Goal: Complete application form

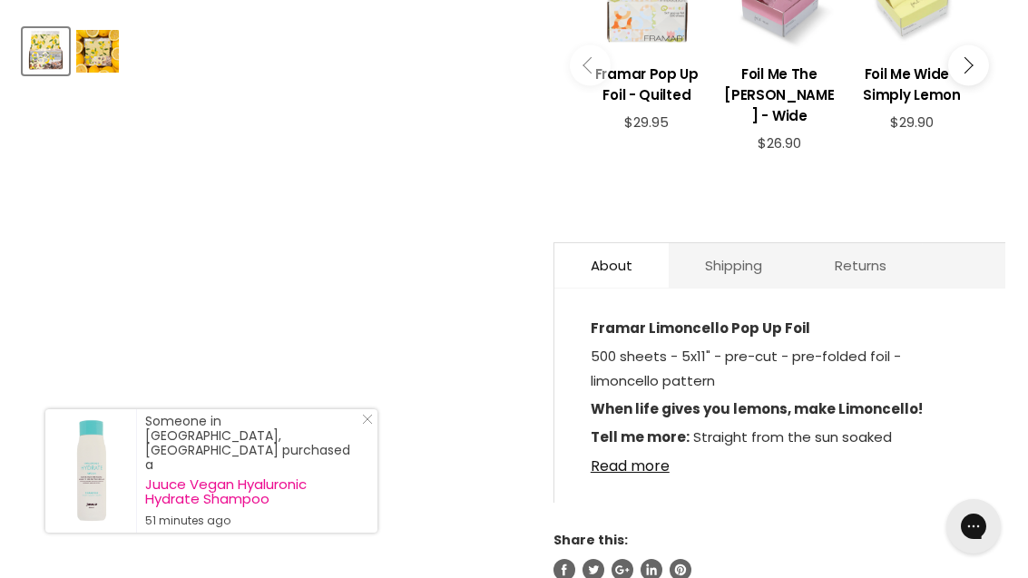
scroll to position [760, 0]
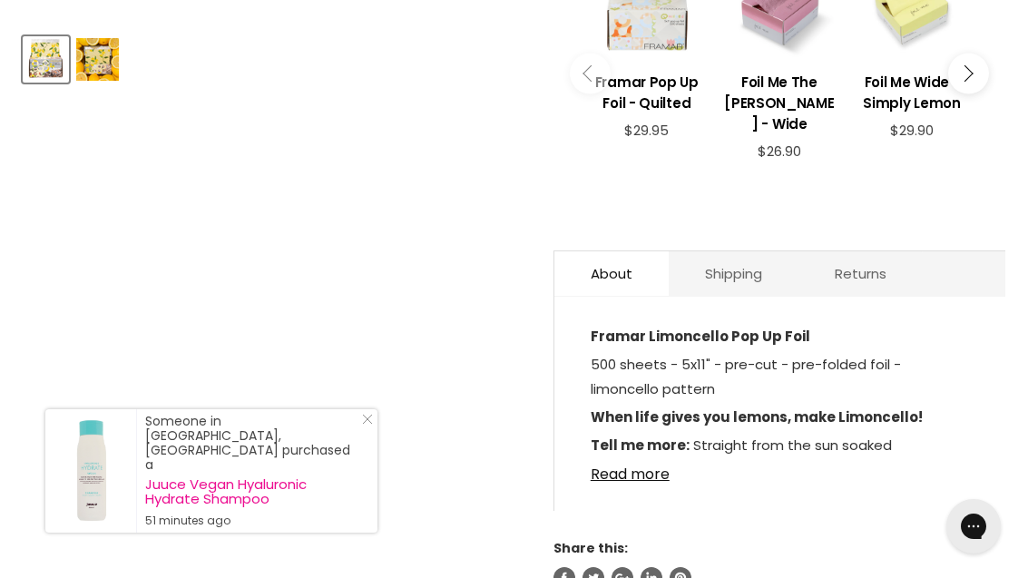
click at [653, 483] on link "Read more" at bounding box center [780, 469] width 378 height 27
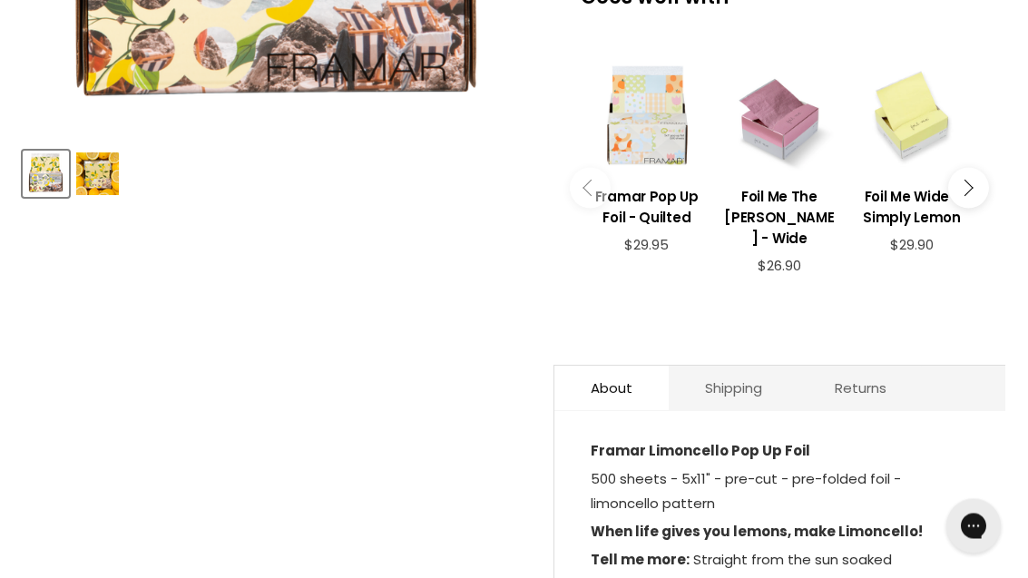
scroll to position [643, 0]
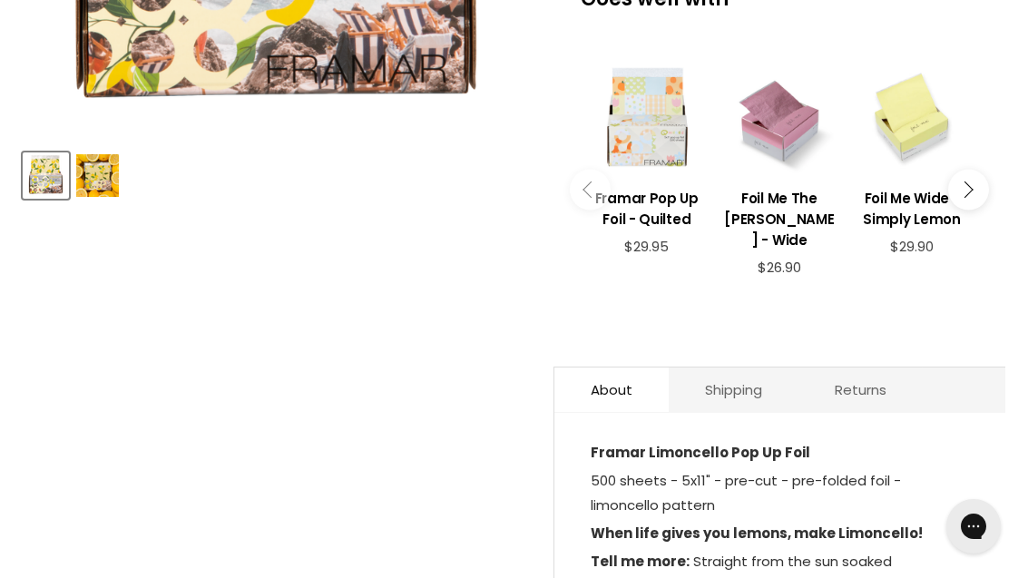
click at [762, 400] on link "Shipping" at bounding box center [734, 390] width 130 height 44
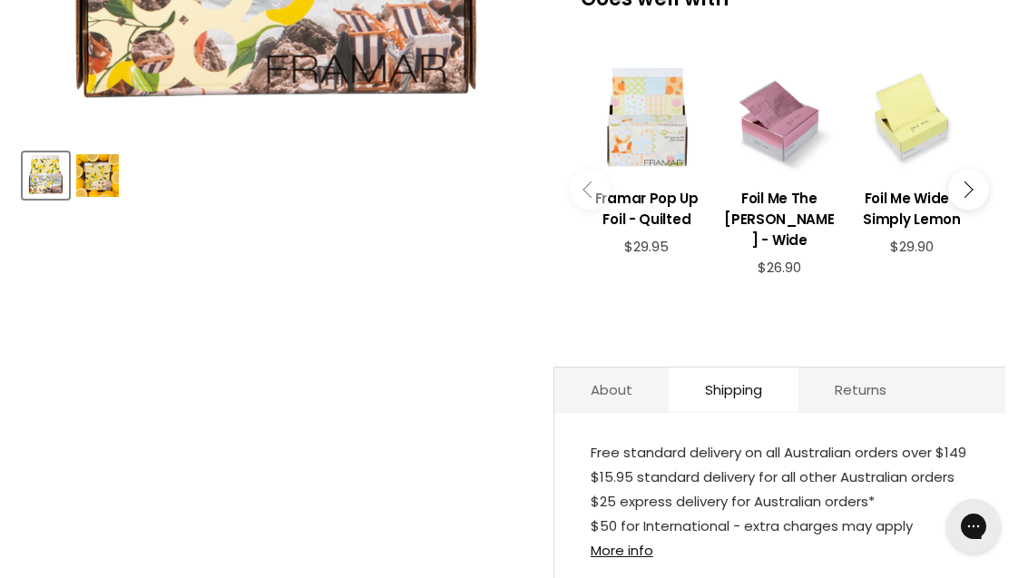
click at [13, 564] on section "Click or scroll to zoom Tap or pinch to zoom" at bounding box center [514, 205] width 1028 height 1153
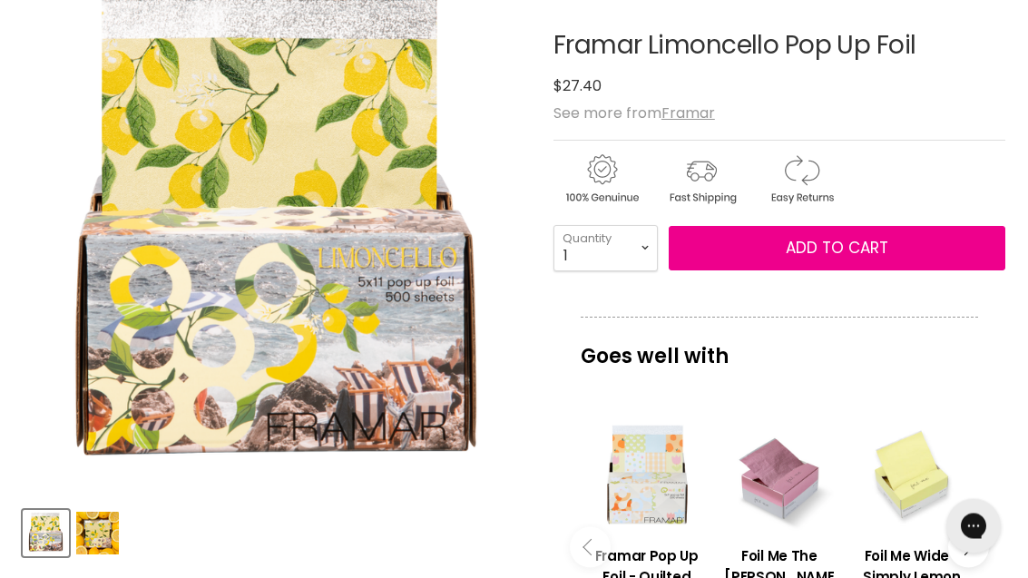
scroll to position [286, 0]
click at [653, 248] on select "1 2 3 4 5 6 7 8 9 10+" at bounding box center [606, 247] width 104 height 45
select select "2"
type input "2"
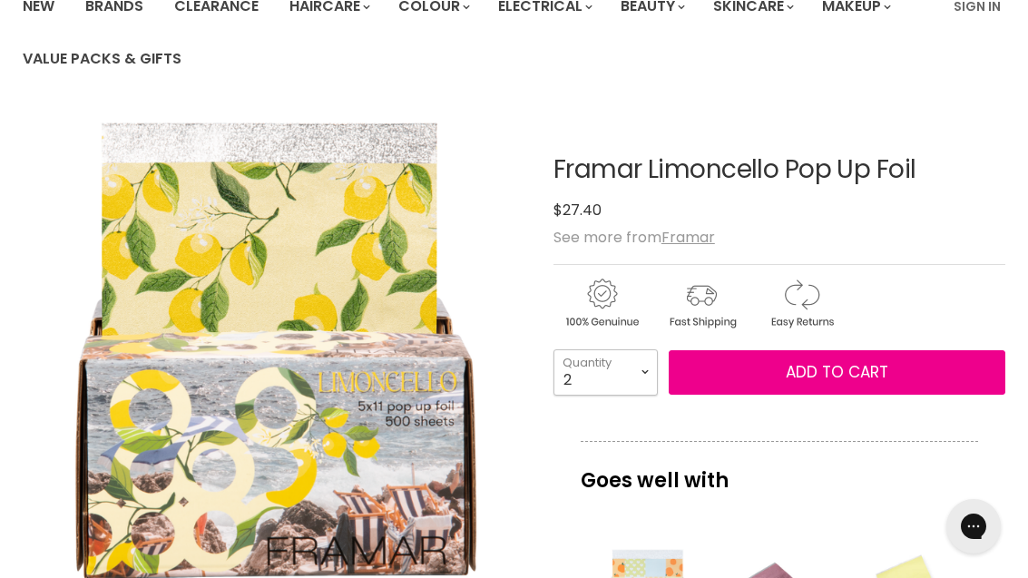
scroll to position [161, 0]
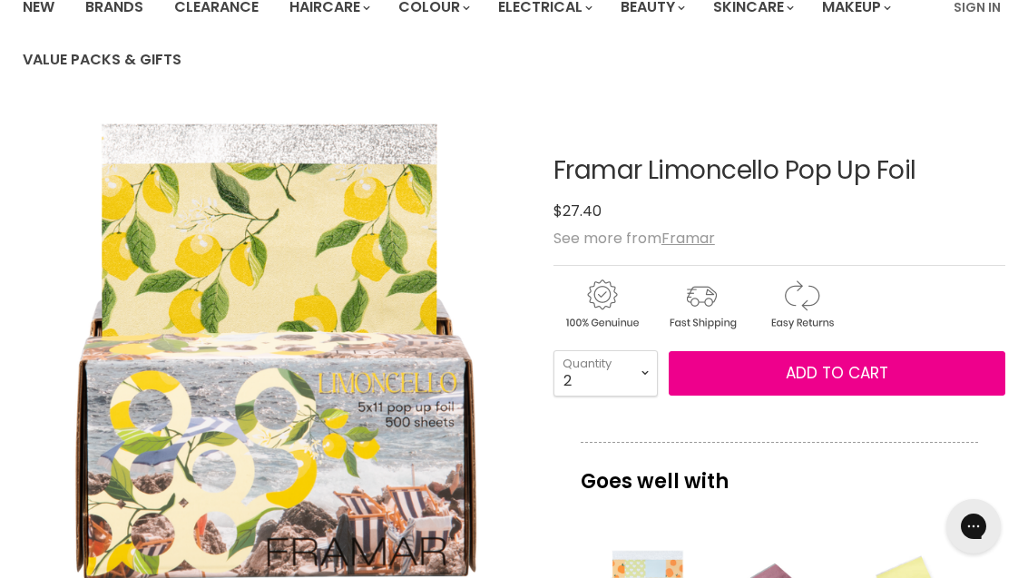
click at [810, 294] on img "Main content" at bounding box center [801, 304] width 96 height 55
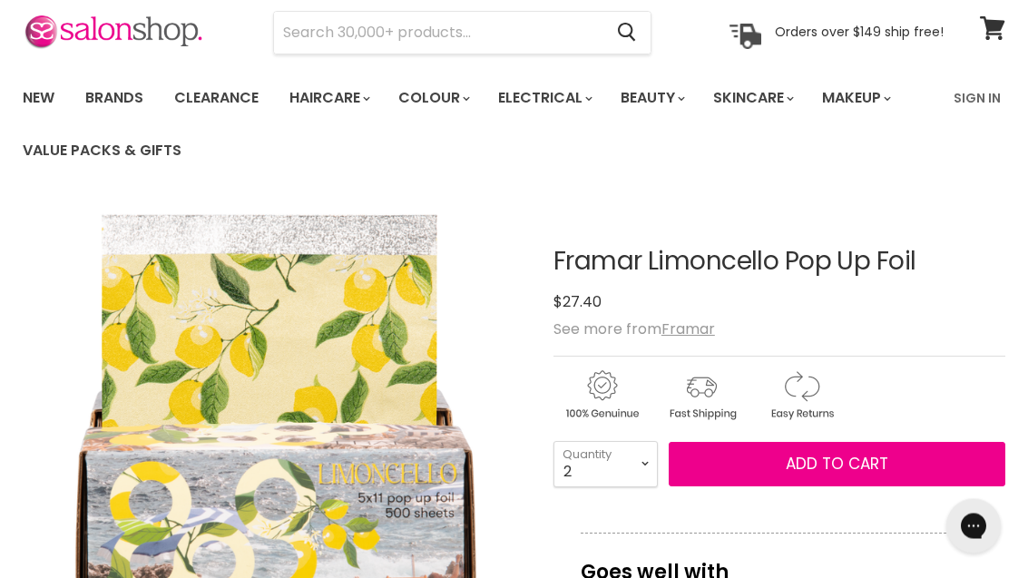
scroll to position [65, 0]
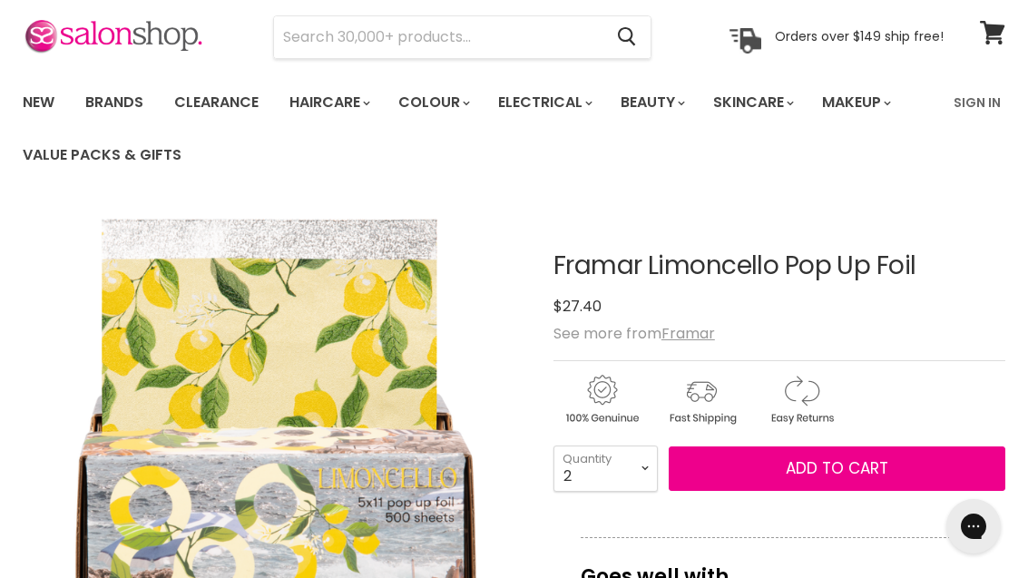
click at [829, 449] on button "Add to cart" at bounding box center [837, 468] width 337 height 45
click at [823, 478] on span "Add to cart" at bounding box center [837, 468] width 103 height 22
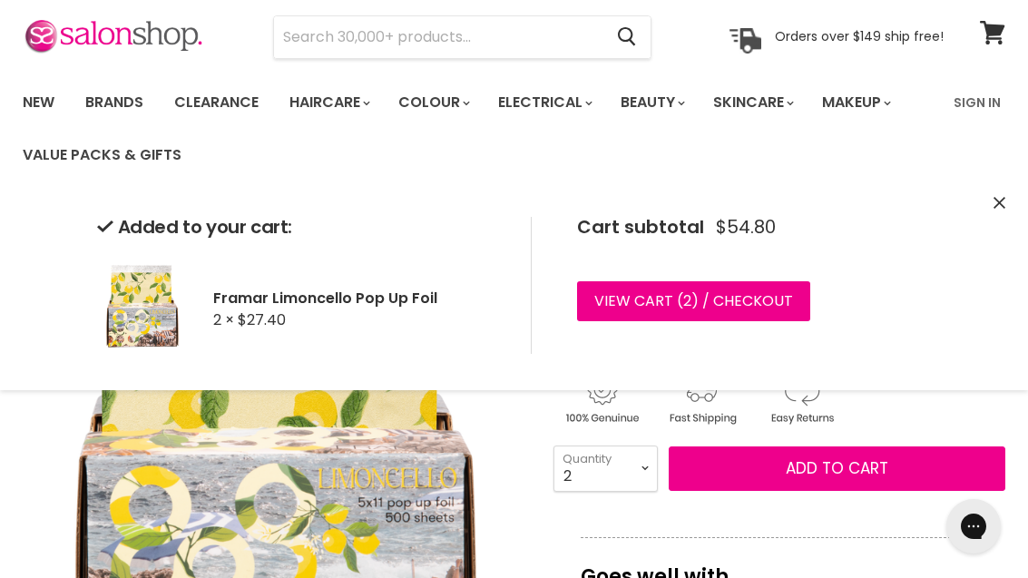
click at [756, 304] on link "View cart ( 2 ) / Checkout" at bounding box center [693, 301] width 233 height 40
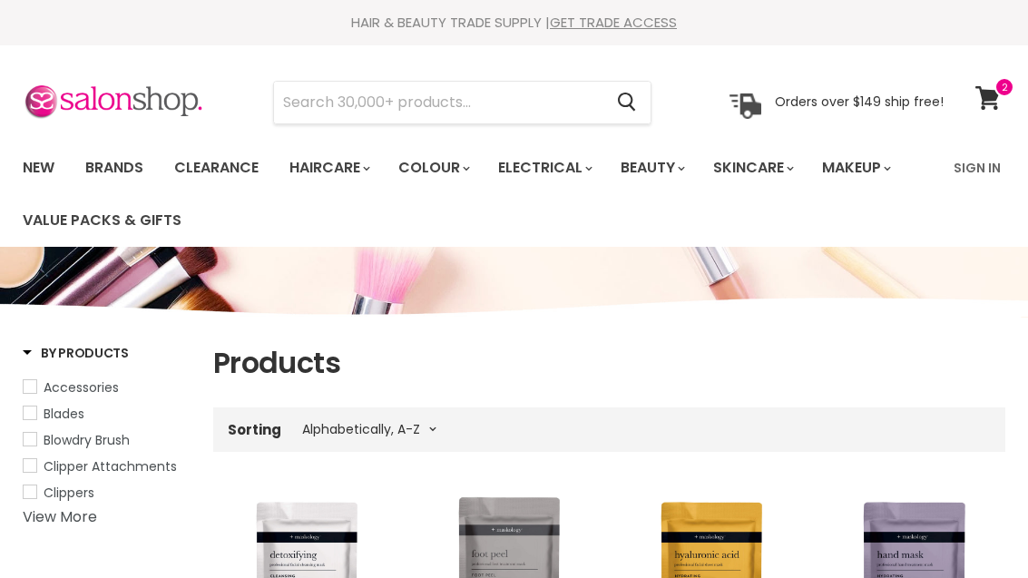
select select "title-ascending"
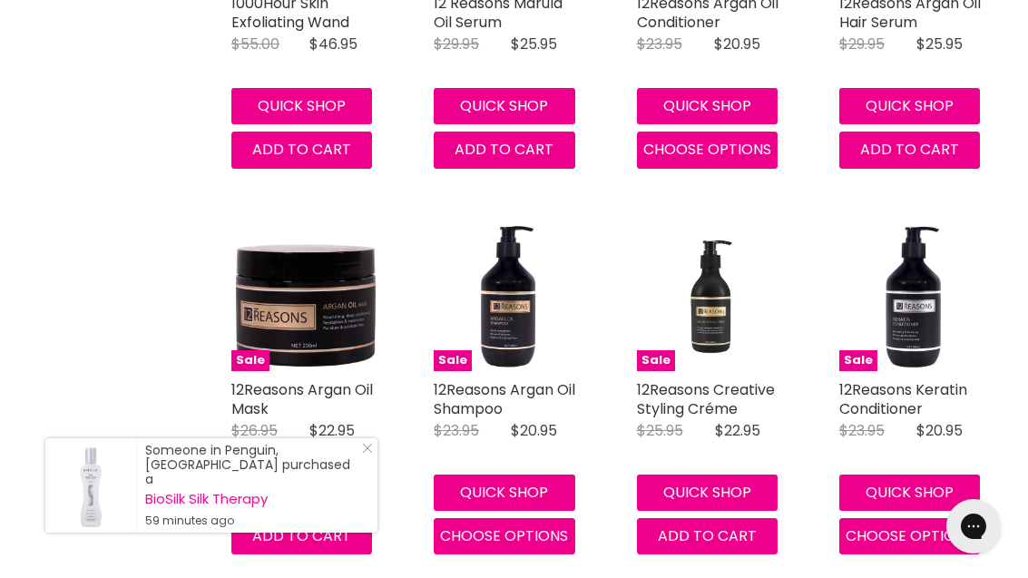
scroll to position [3616, 0]
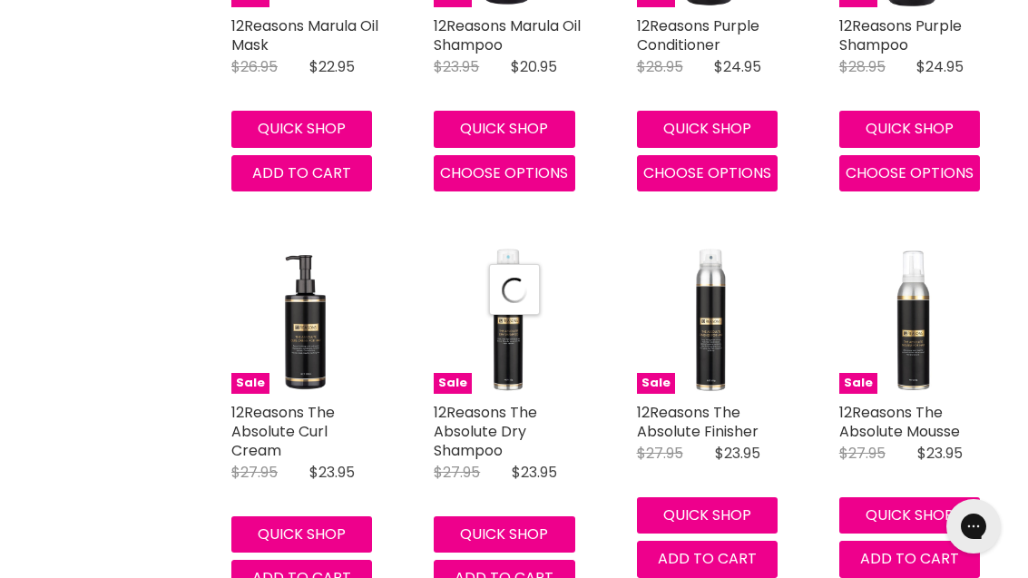
select select "title-ascending"
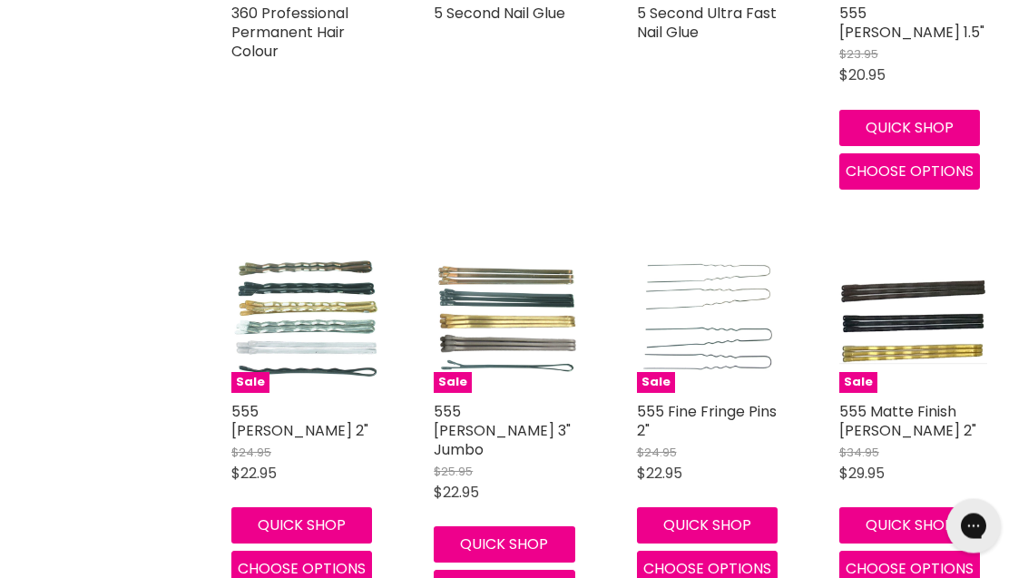
scroll to position [8198, 0]
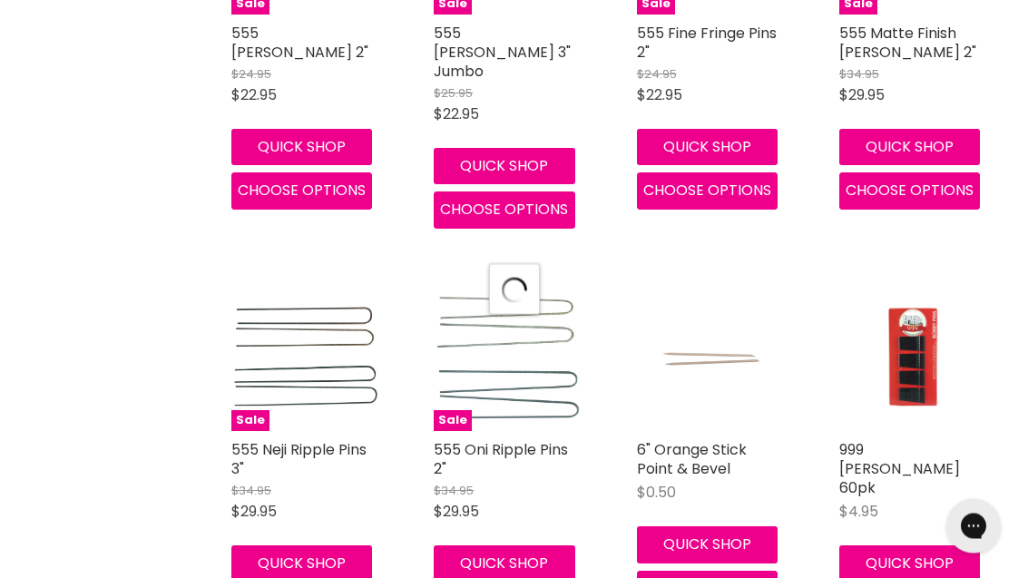
select select "title-ascending"
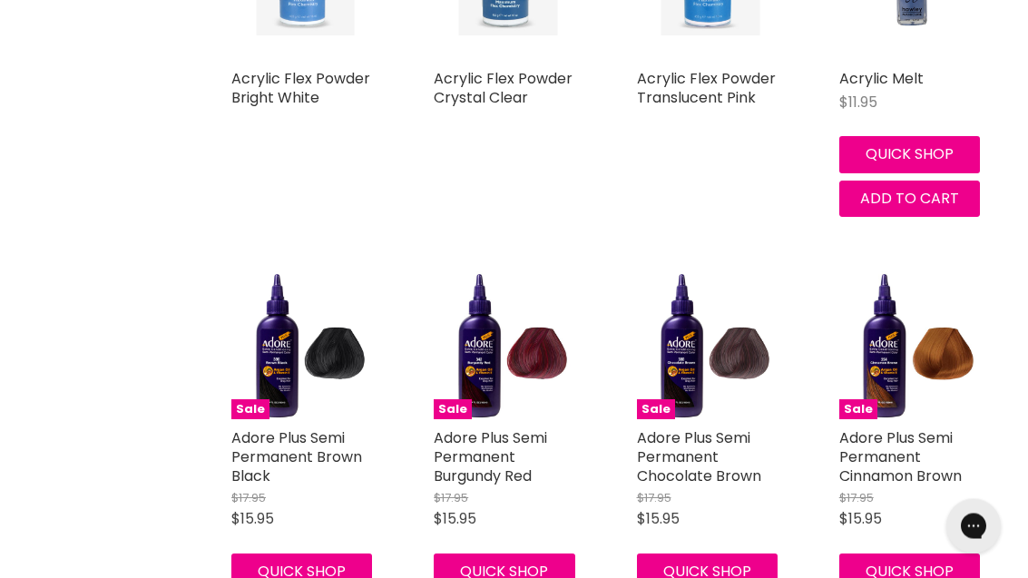
scroll to position [10915, 0]
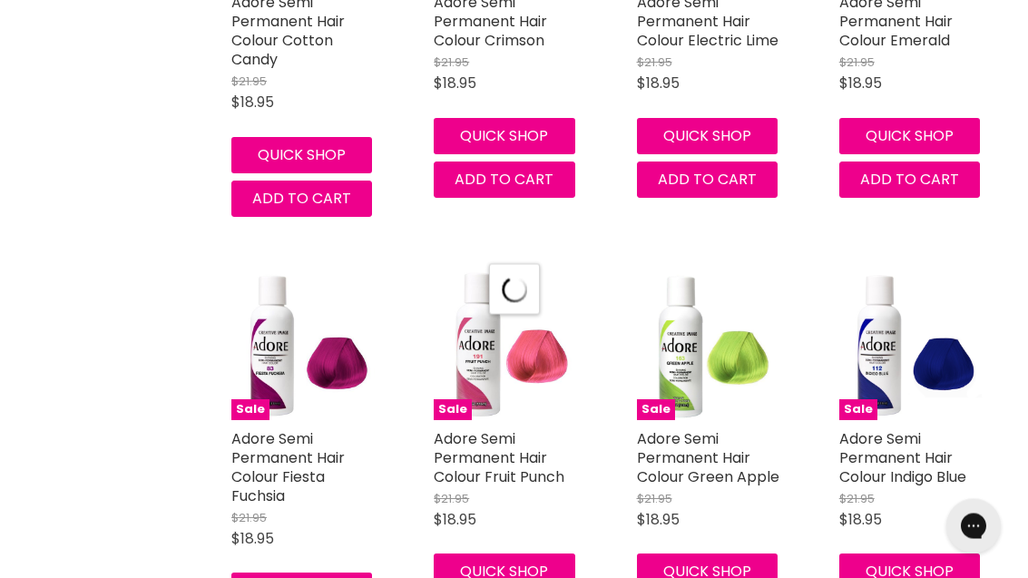
select select "title-ascending"
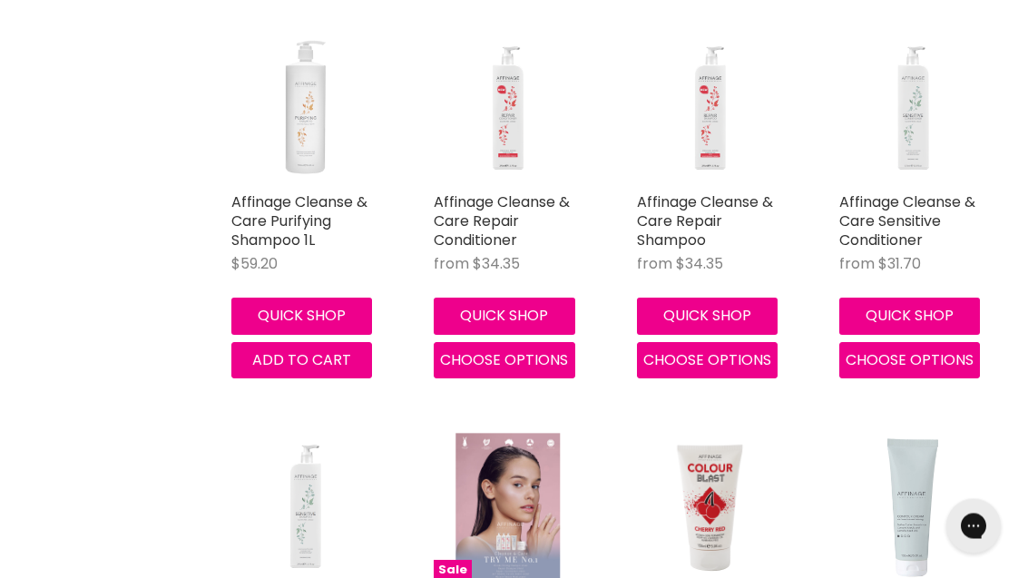
scroll to position [18276, 0]
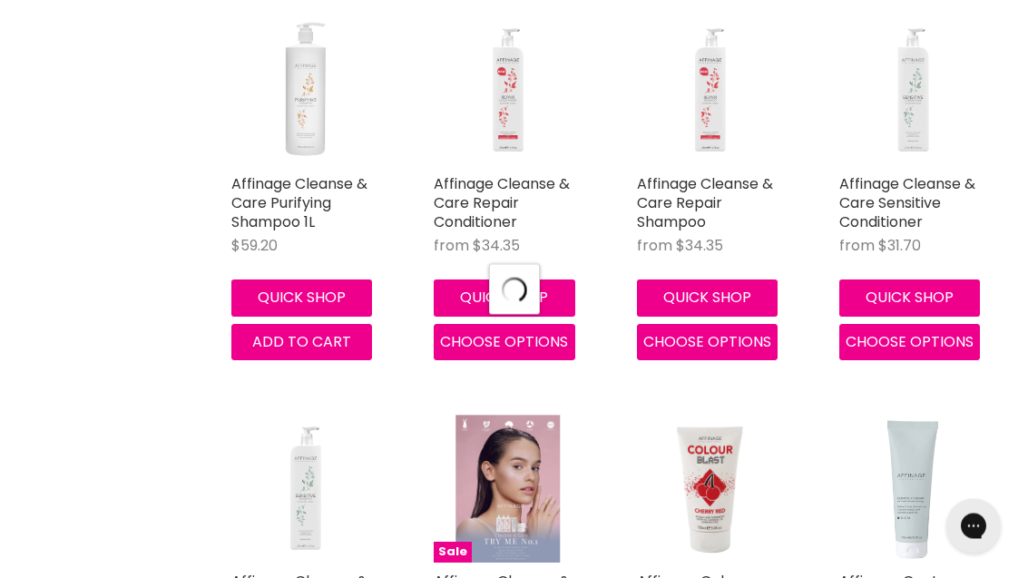
select select "title-ascending"
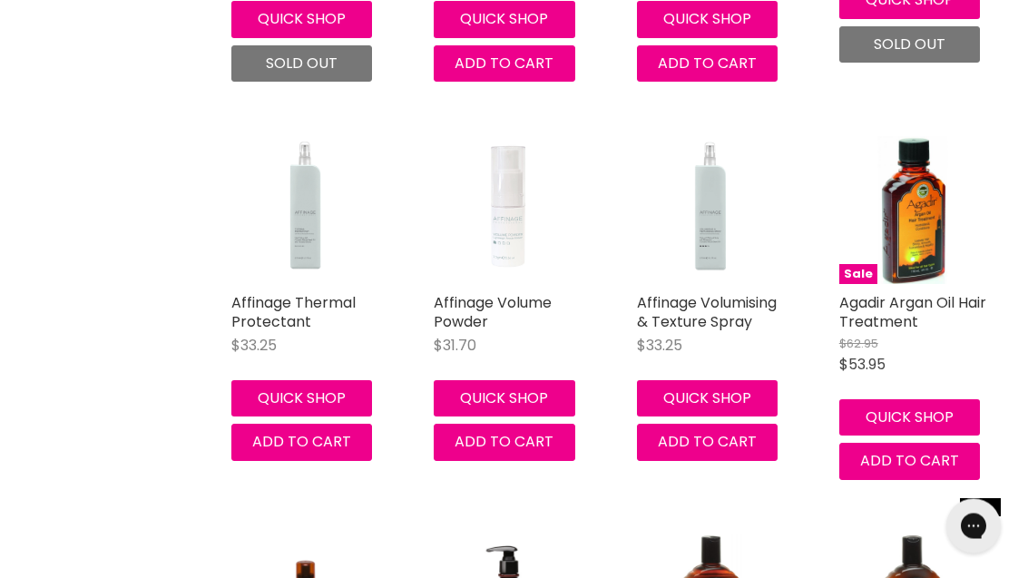
scroll to position [20411, 0]
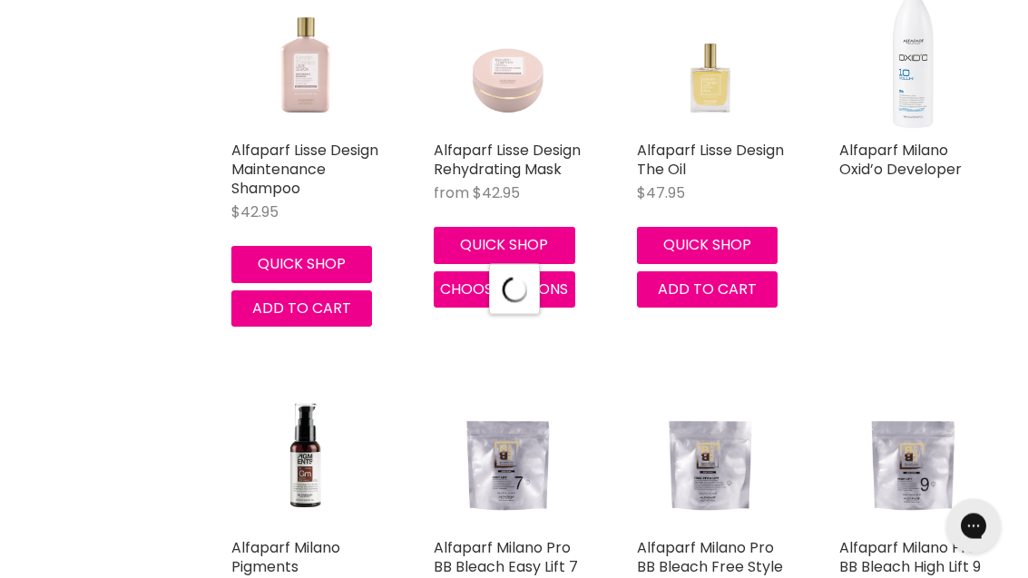
select select "title-ascending"
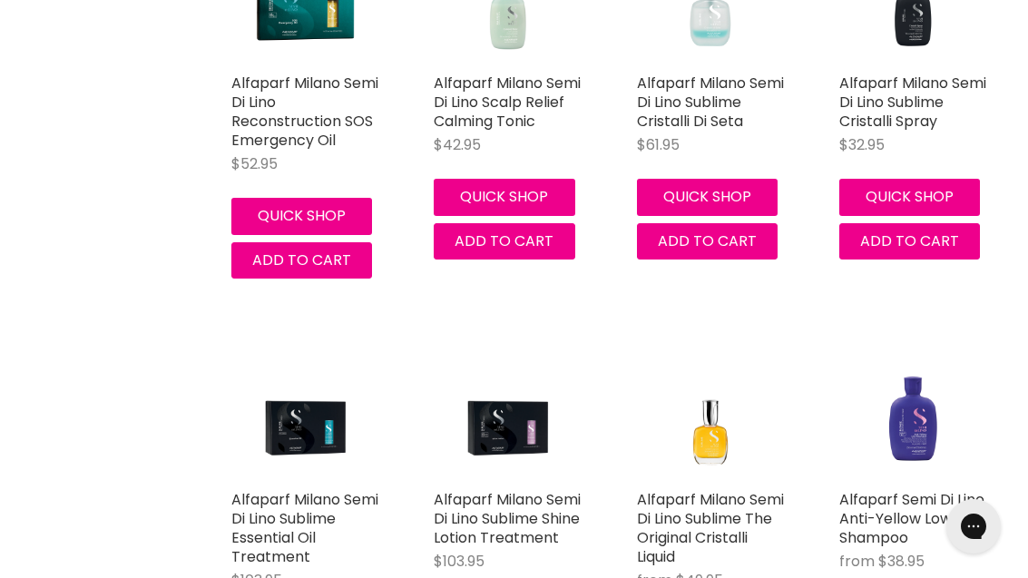
scroll to position [108, 0]
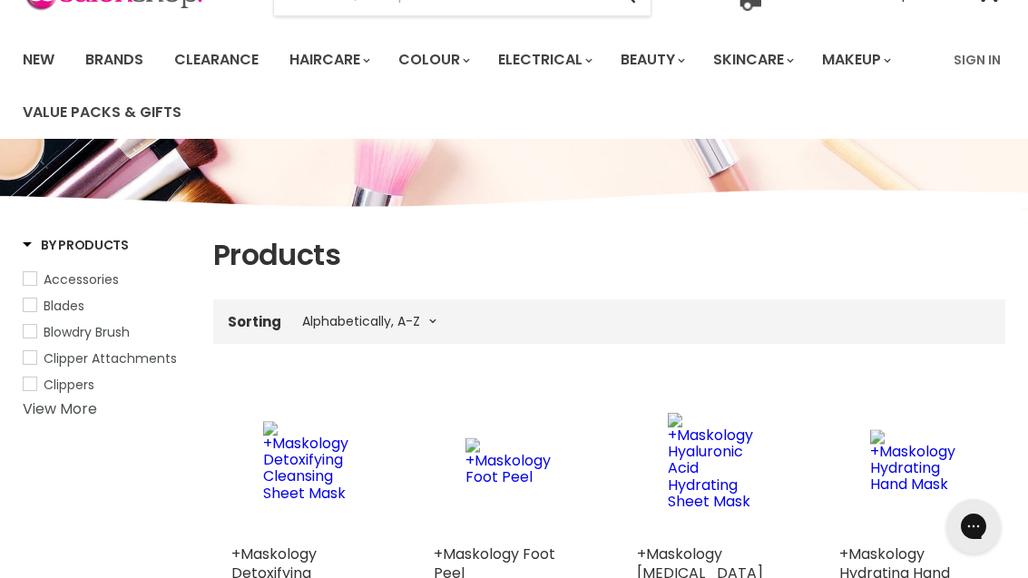
click at [851, 307] on div "Sorting Best selling Featured Price, low to high Price, high to low Alphabetica…" at bounding box center [609, 322] width 792 height 30
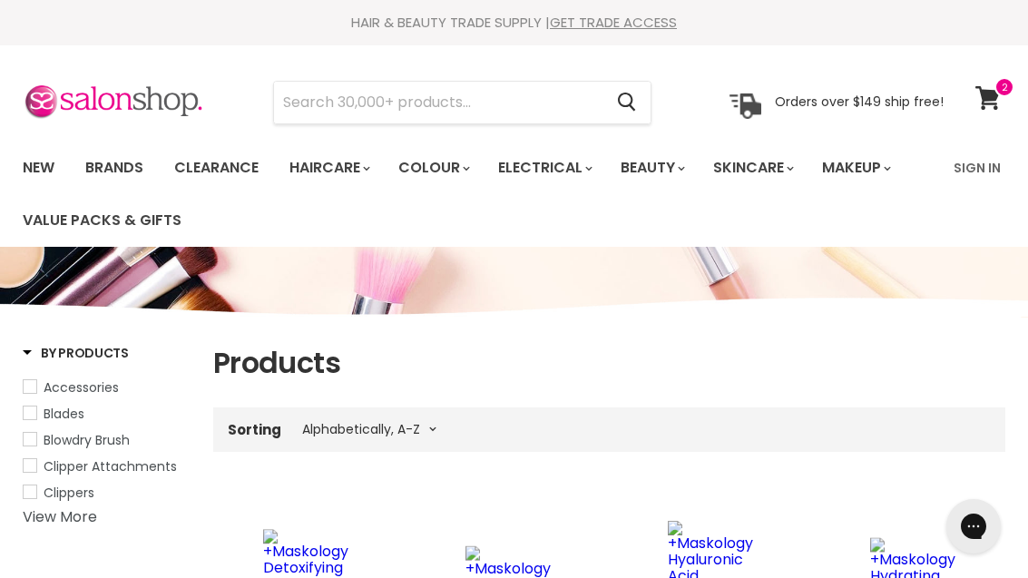
click at [998, 85] on span at bounding box center [1005, 87] width 20 height 20
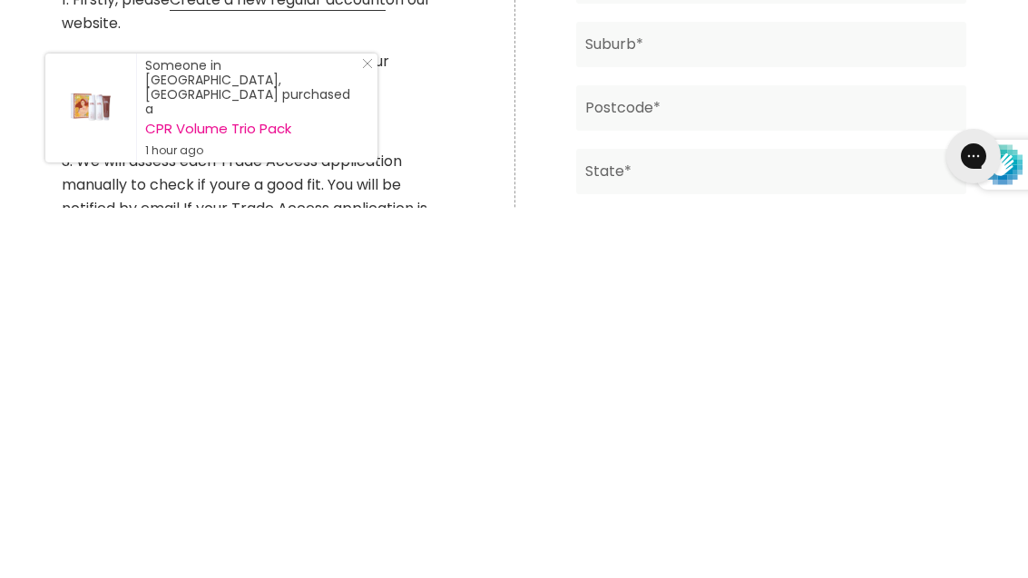
type input "Sharn’s Mobile Hairdressing"
click at [761, 201] on input "Main content" at bounding box center [771, 223] width 390 height 45
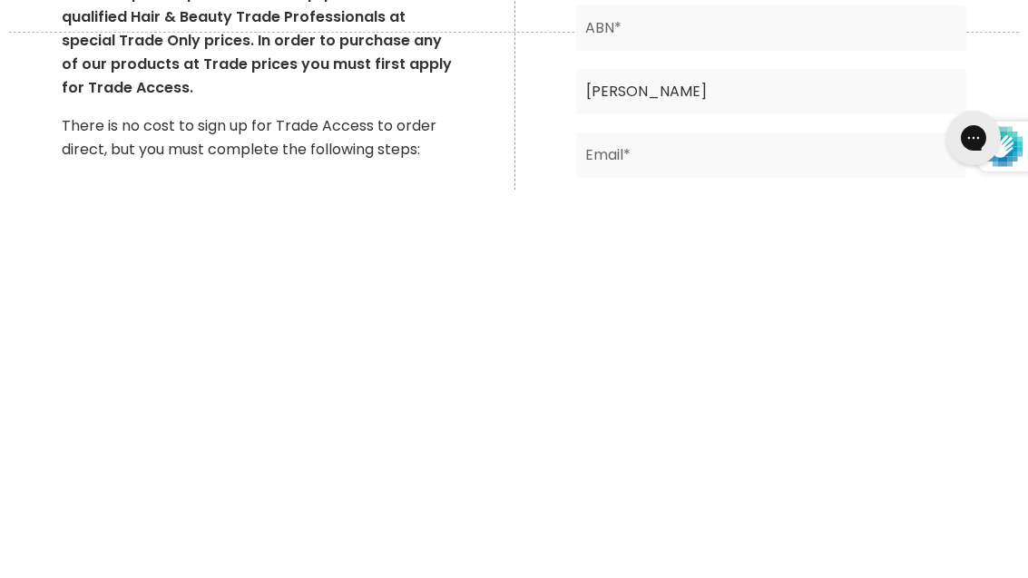
scroll to position [90, 0]
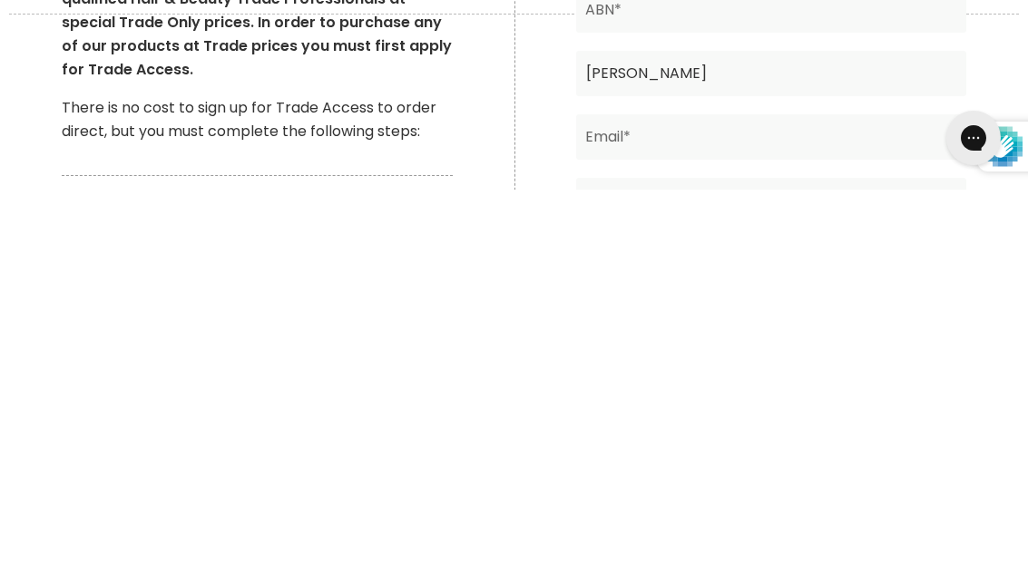
type input "Sharron Hewat"
click at [683, 503] on input "Main content" at bounding box center [771, 525] width 390 height 45
type input "sharronhewat@yahoo.com.au"
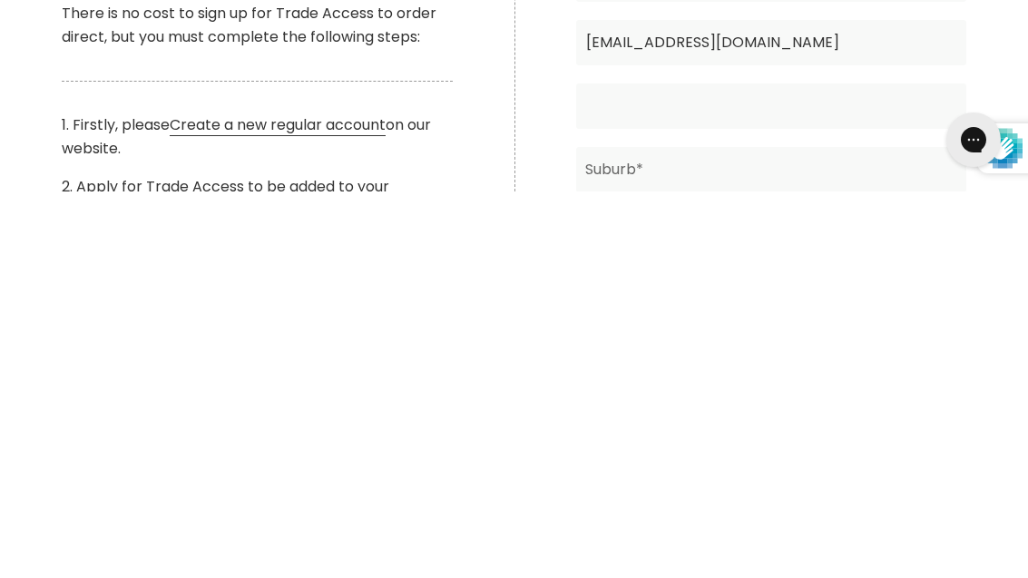
scroll to position [188, 0]
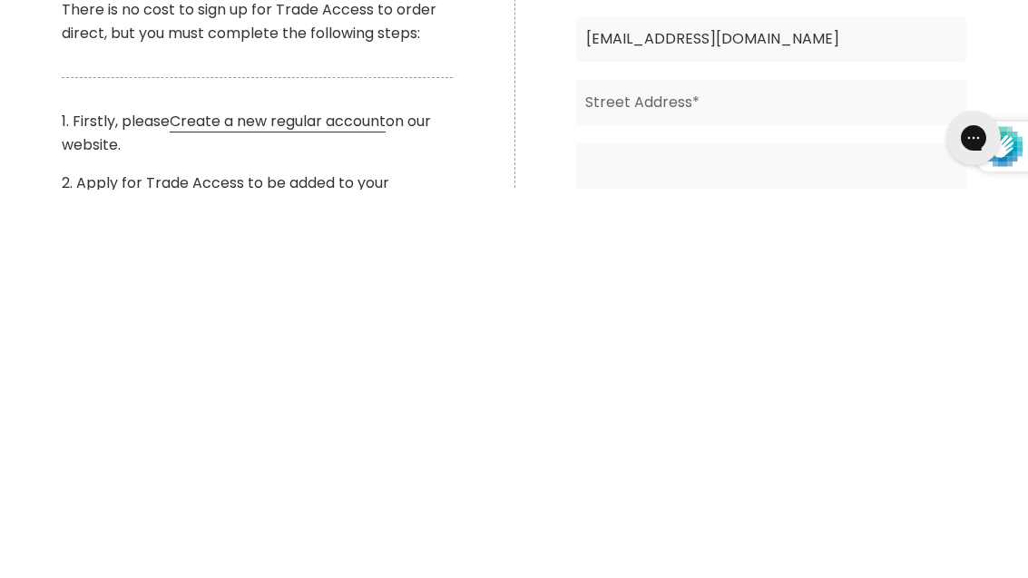
click at [703, 532] on input "Main content" at bounding box center [771, 554] width 390 height 45
click at [717, 468] on input "Main content" at bounding box center [771, 490] width 390 height 45
type input "*"
type input "69 Dwyer Ave"
click at [703, 532] on input "Main content" at bounding box center [771, 554] width 390 height 45
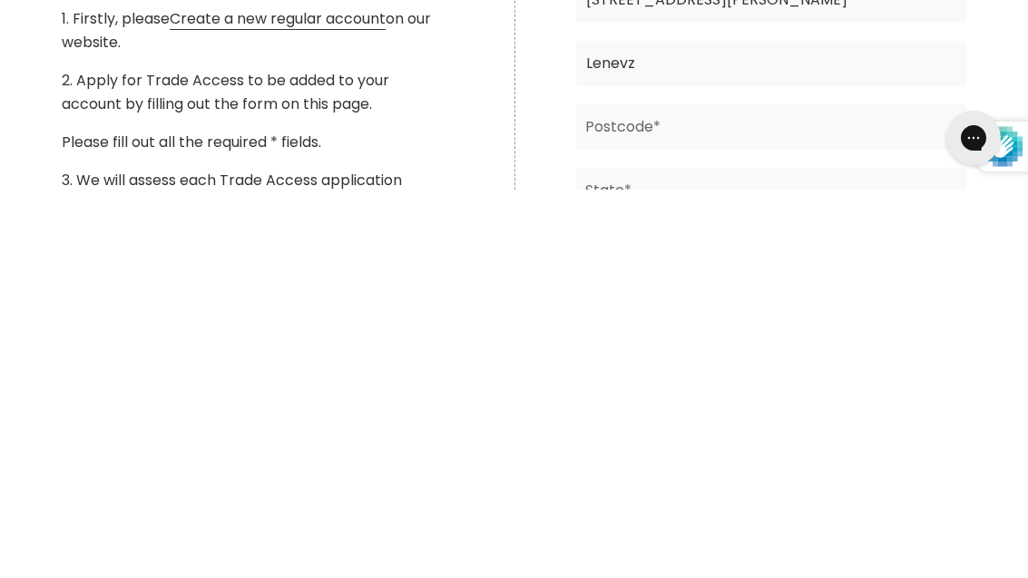
click at [669, 429] on input "Lenevz" at bounding box center [771, 451] width 390 height 45
type input "Leneva"
click at [703, 493] on input "Main content" at bounding box center [771, 515] width 390 height 45
type input "2691"
click at [684, 556] on input "Main content" at bounding box center [771, 578] width 390 height 45
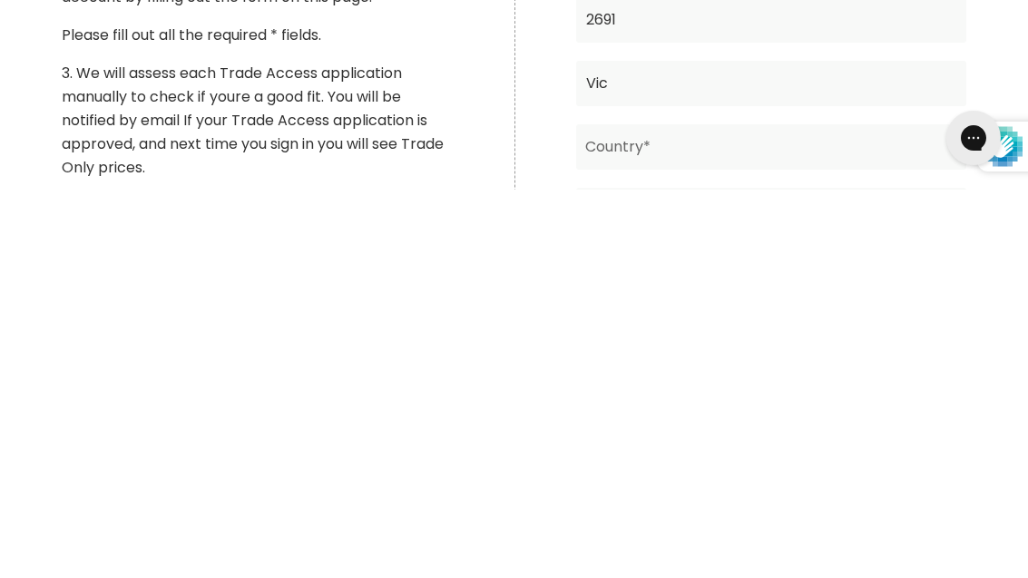
scroll to position [398, 0]
type input "Vic"
click at [696, 512] on input "Main content" at bounding box center [771, 534] width 390 height 45
type input "Australia"
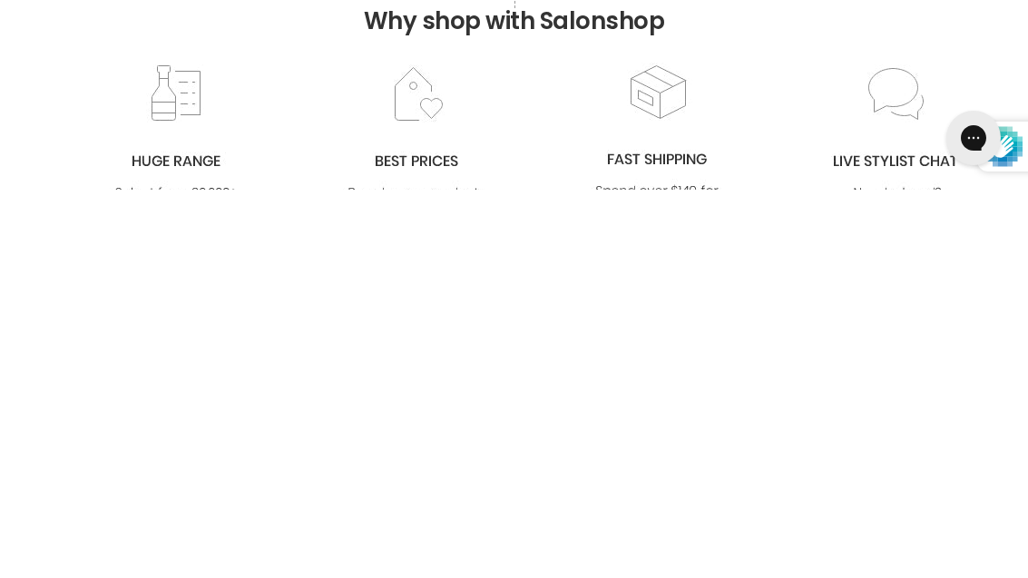
scroll to position [760, 0]
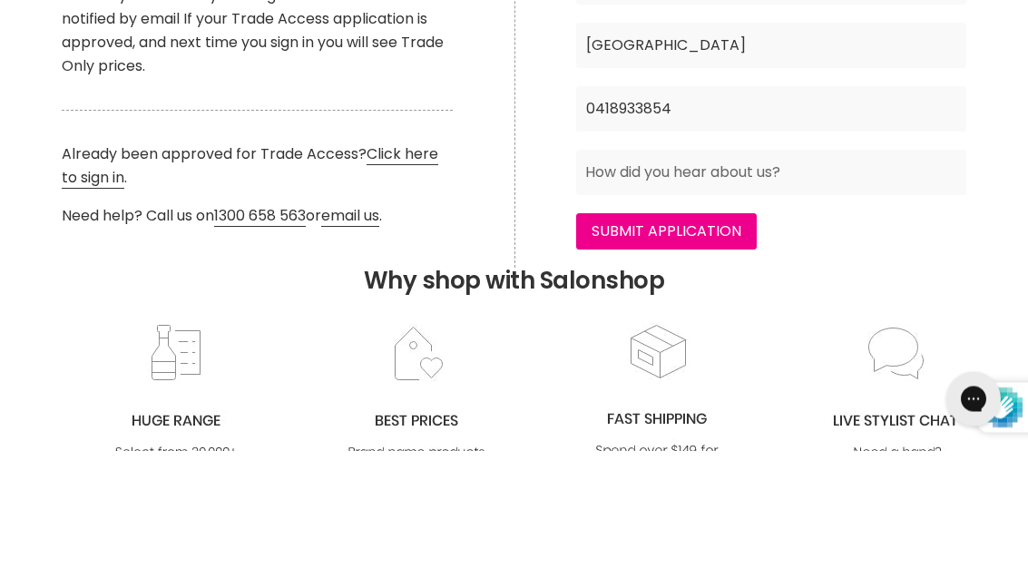
type input "0418933854"
click at [779, 278] on input "Main content" at bounding box center [771, 300] width 390 height 45
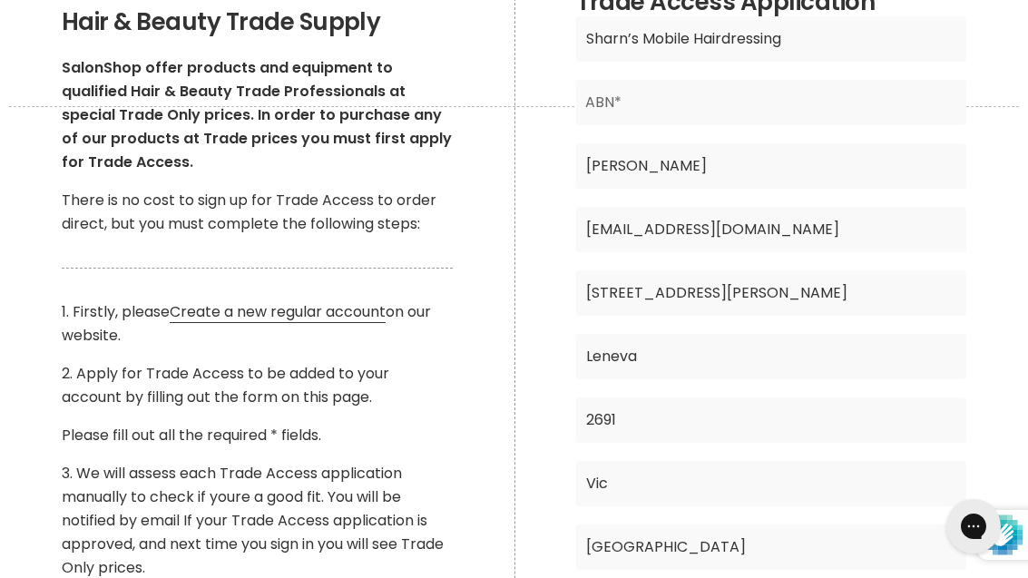
scroll to position [386, 0]
type input "Facebook"
click at [692, 91] on input "Main content" at bounding box center [771, 102] width 390 height 45
